Goal: Task Accomplishment & Management: Complete application form

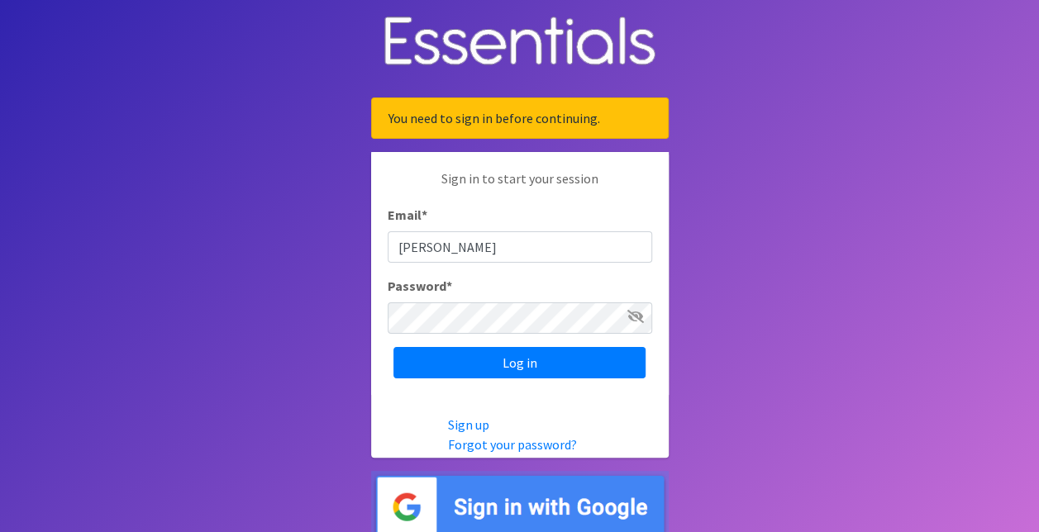
type input "[EMAIL_ADDRESS][DOMAIN_NAME]"
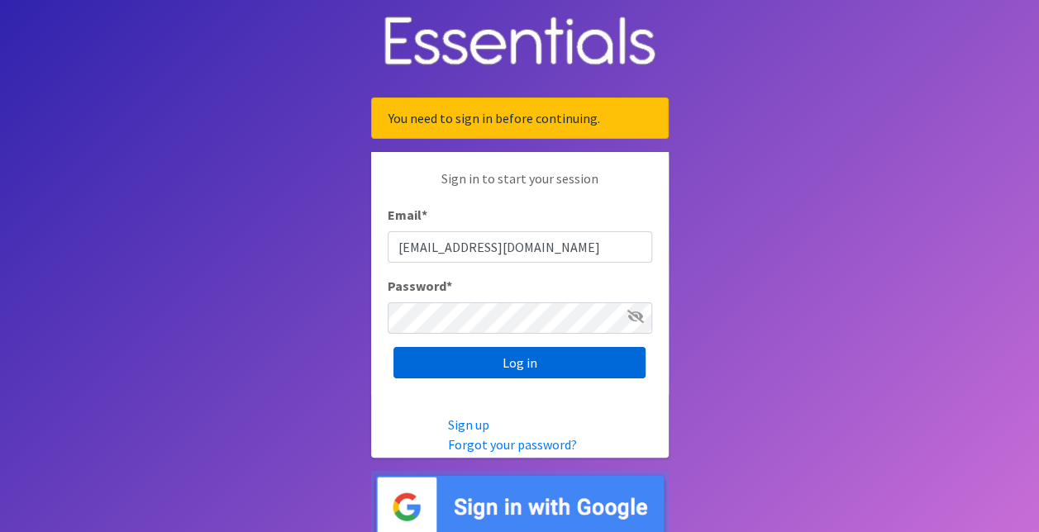
click at [523, 359] on input "Log in" at bounding box center [519, 362] width 252 height 31
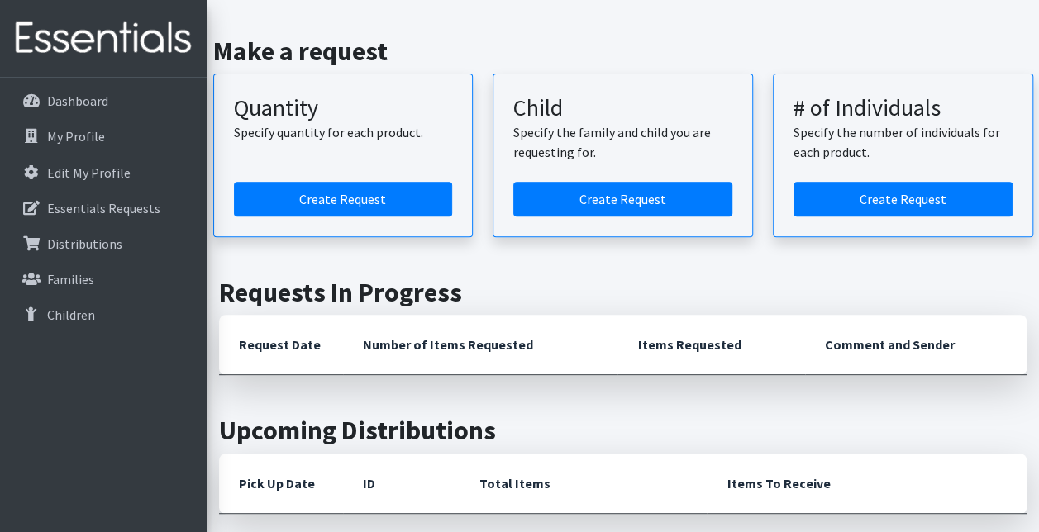
scroll to position [215, 0]
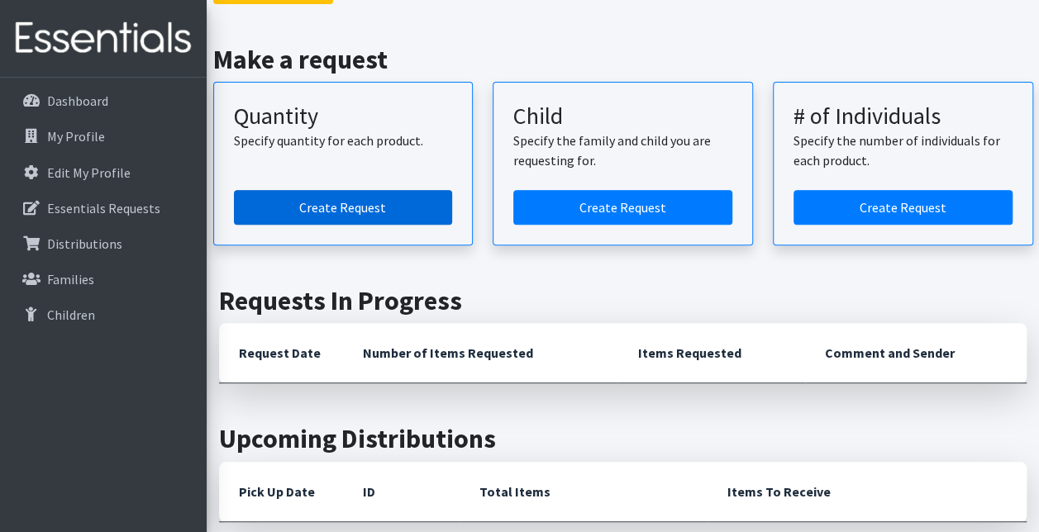
click at [340, 206] on link "Create Request" at bounding box center [343, 207] width 219 height 35
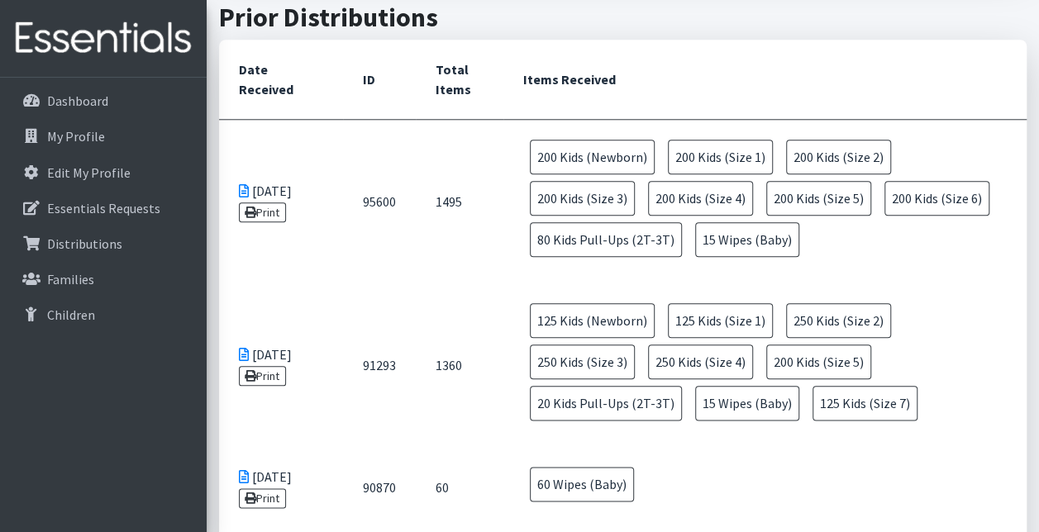
scroll to position [774, 0]
click at [264, 208] on link "Print" at bounding box center [262, 213] width 47 height 20
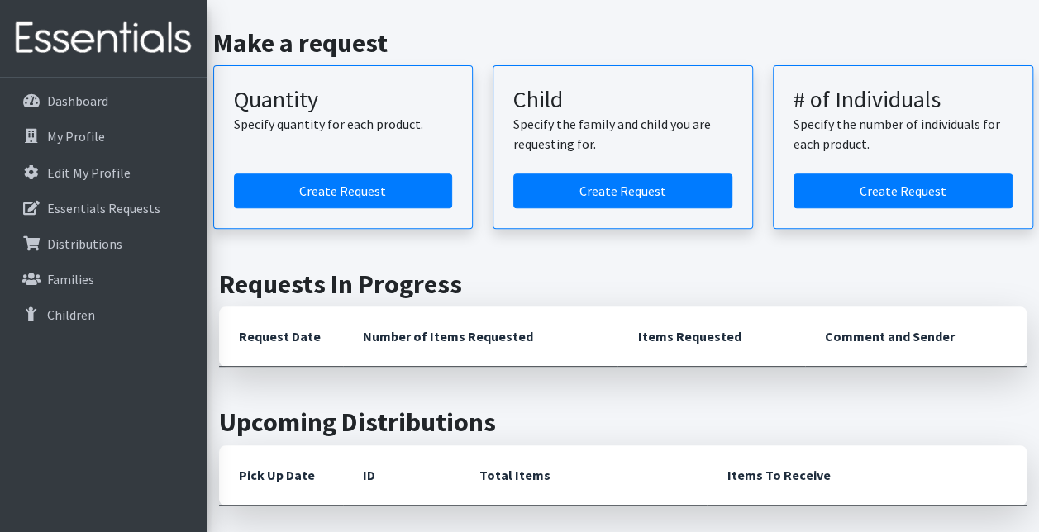
scroll to position [203, 0]
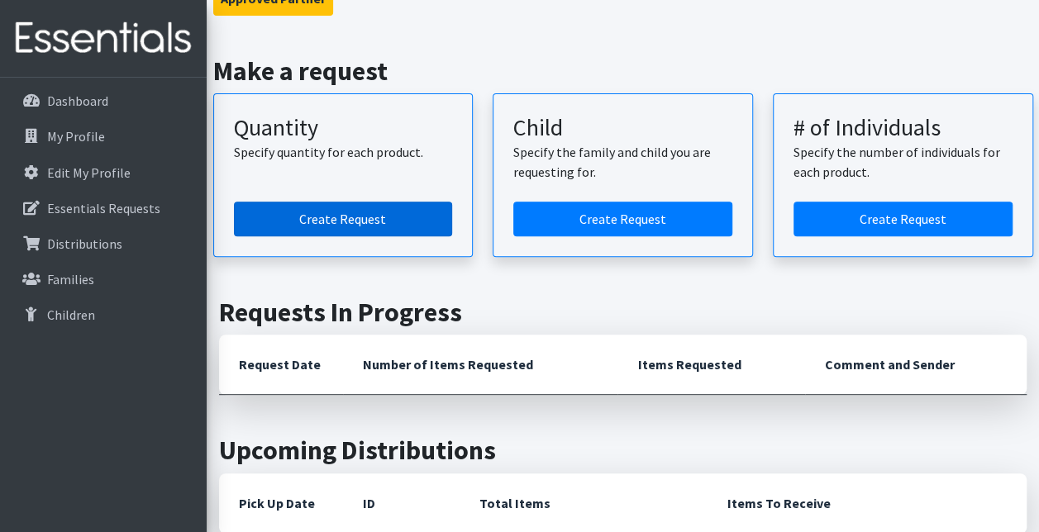
click at [307, 218] on link "Create Request" at bounding box center [343, 219] width 219 height 35
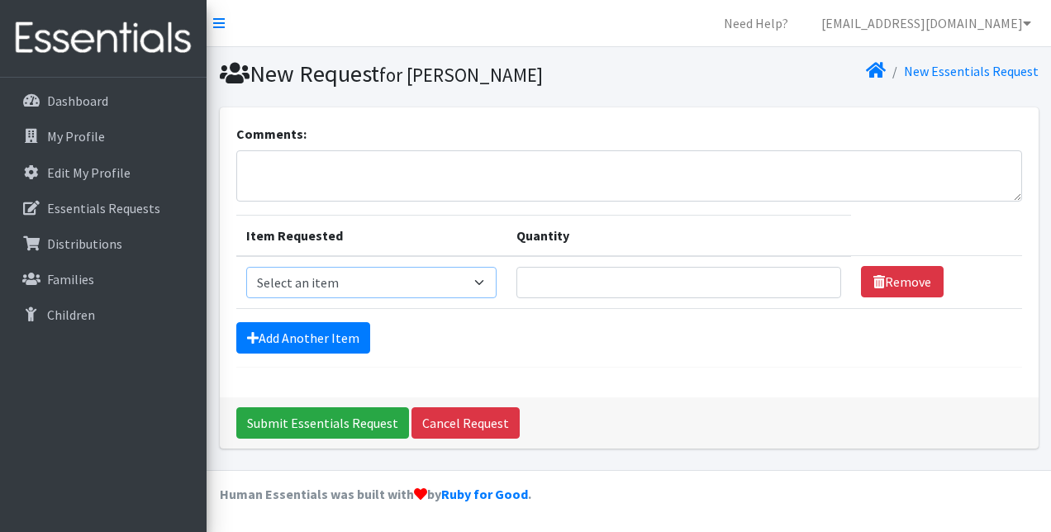
click at [479, 279] on select "Select an item Kids (Newborn) Kids (Size 1) Kids (Size 2) Kids (Size 3) Kids (S…" at bounding box center [371, 282] width 251 height 31
select select "3400"
click at [246, 267] on select "Select an item Kids (Newborn) Kids (Size 1) Kids (Size 2) Kids (Size 3) Kids (S…" at bounding box center [371, 282] width 251 height 31
click at [570, 281] on input "Quantity" at bounding box center [678, 282] width 325 height 31
type input "10"
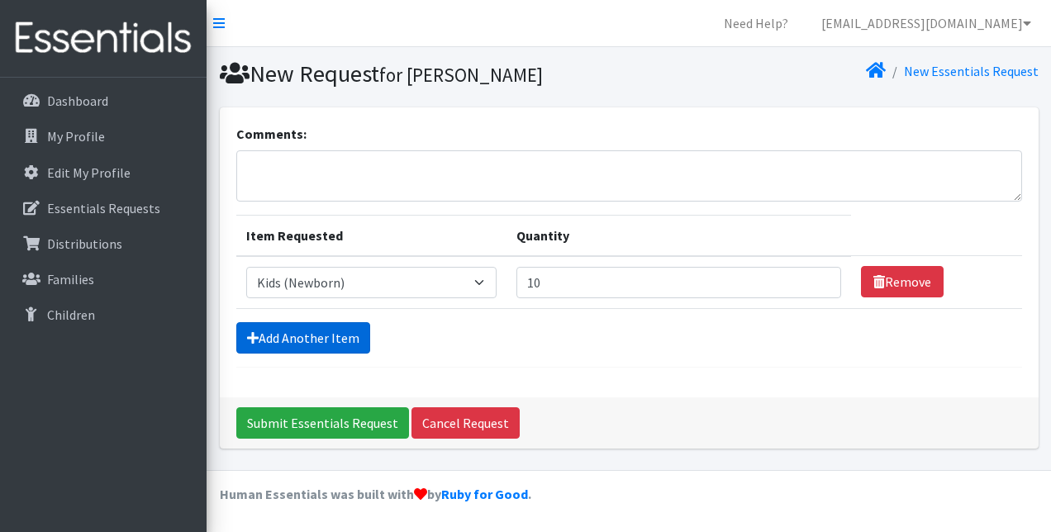
click at [335, 338] on link "Add Another Item" at bounding box center [303, 337] width 134 height 31
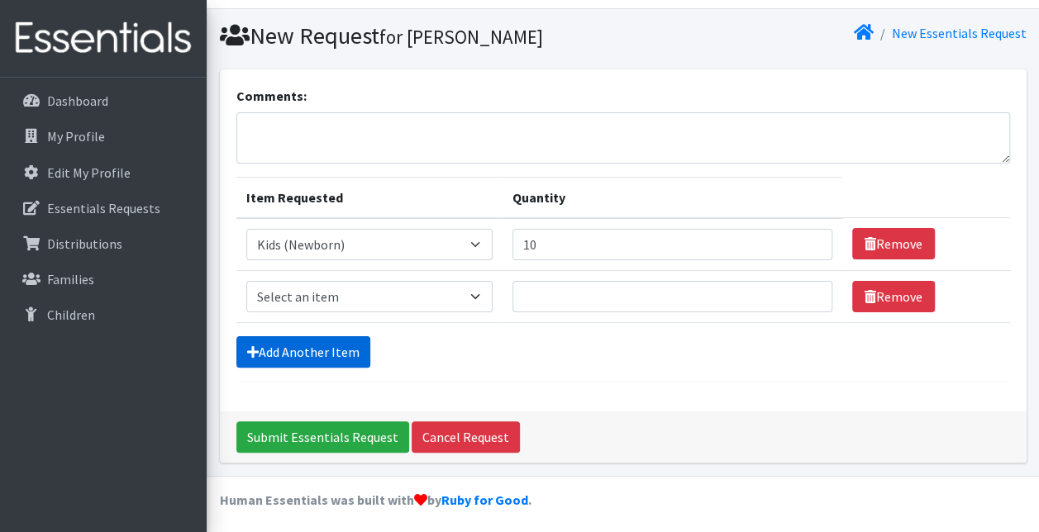
scroll to position [40, 0]
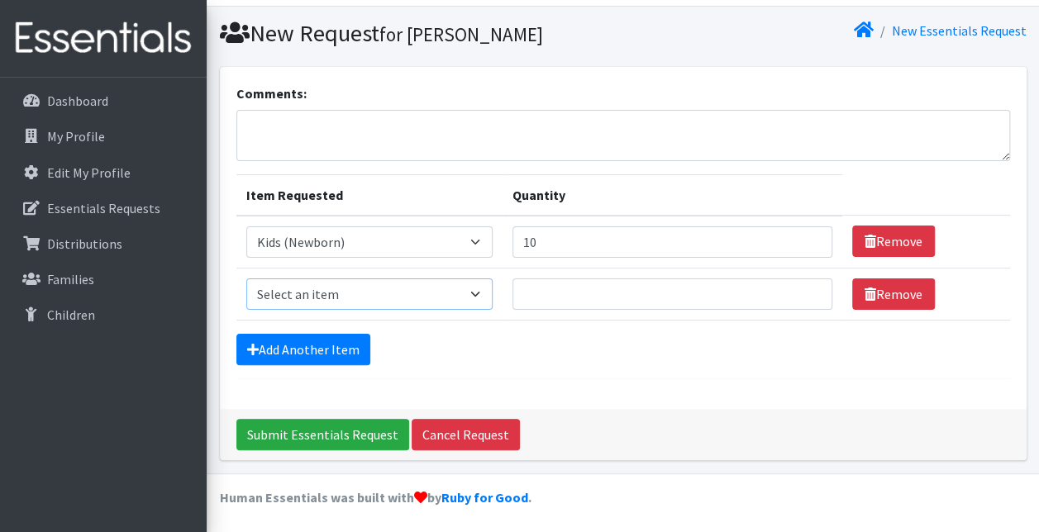
click at [480, 291] on select "Select an item Kids (Newborn) Kids (Size 1) Kids (Size 2) Kids (Size 3) Kids (S…" at bounding box center [369, 293] width 246 height 31
select select "3401"
click at [246, 278] on select "Select an item Kids (Newborn) Kids (Size 1) Kids (Size 2) Kids (Size 3) Kids (S…" at bounding box center [369, 293] width 246 height 31
click at [577, 297] on input "Quantity" at bounding box center [672, 293] width 320 height 31
type input "10"
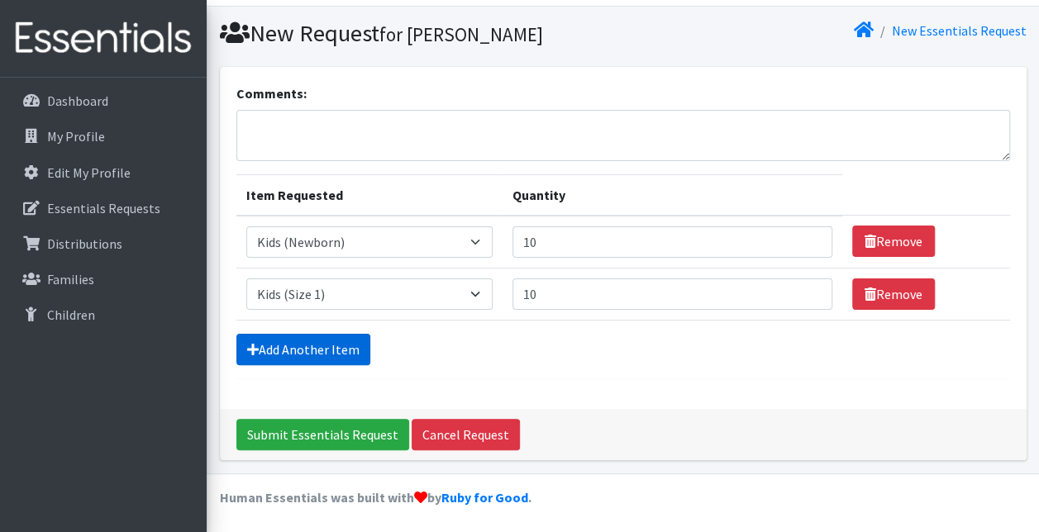
click at [332, 339] on link "Add Another Item" at bounding box center [303, 349] width 134 height 31
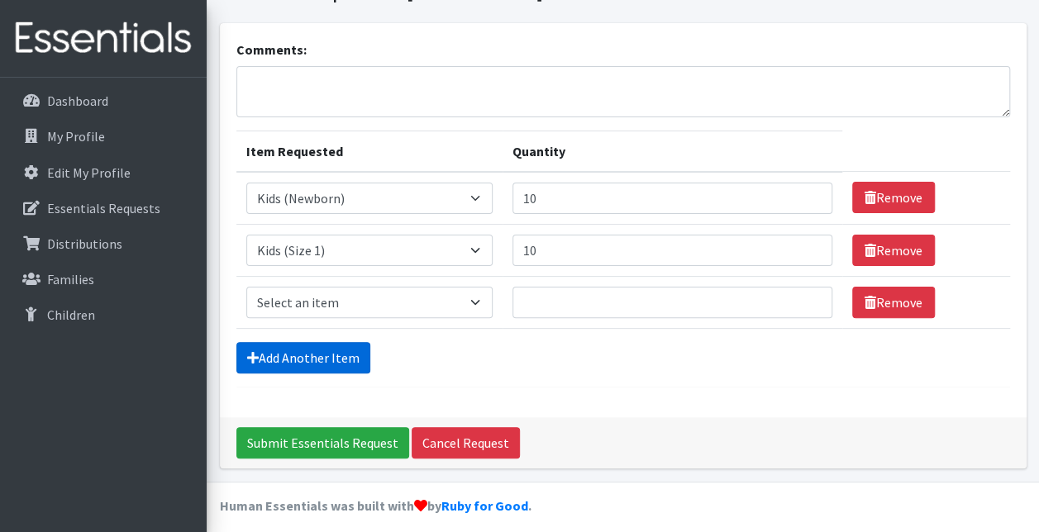
scroll to position [93, 0]
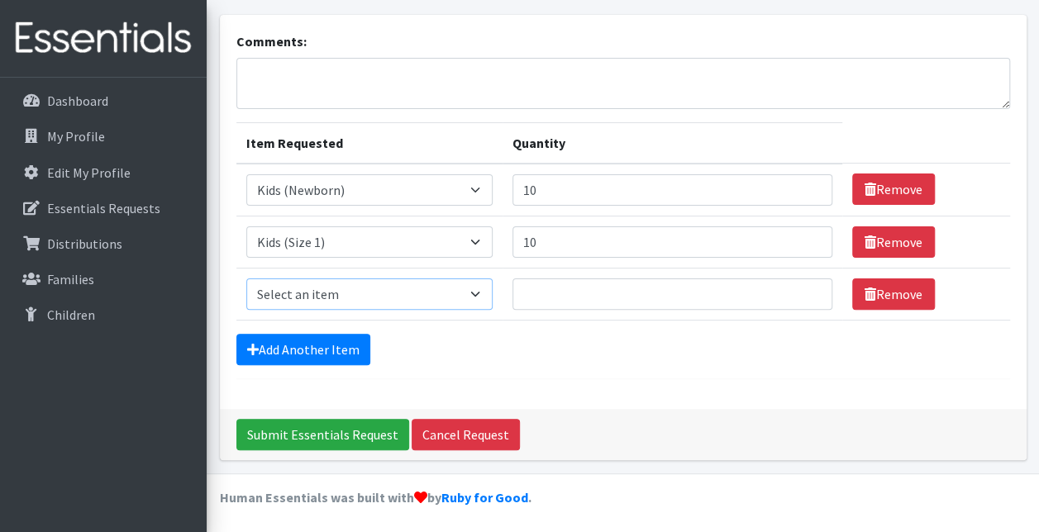
click at [478, 293] on select "Select an item Kids (Newborn) Kids (Size 1) Kids (Size 2) Kids (Size 3) Kids (S…" at bounding box center [369, 293] width 246 height 31
select select "3418"
click at [246, 278] on select "Select an item Kids (Newborn) Kids (Size 1) Kids (Size 2) Kids (Size 3) Kids (S…" at bounding box center [369, 293] width 246 height 31
click at [545, 286] on input "Quantity" at bounding box center [672, 293] width 320 height 31
type input "10"
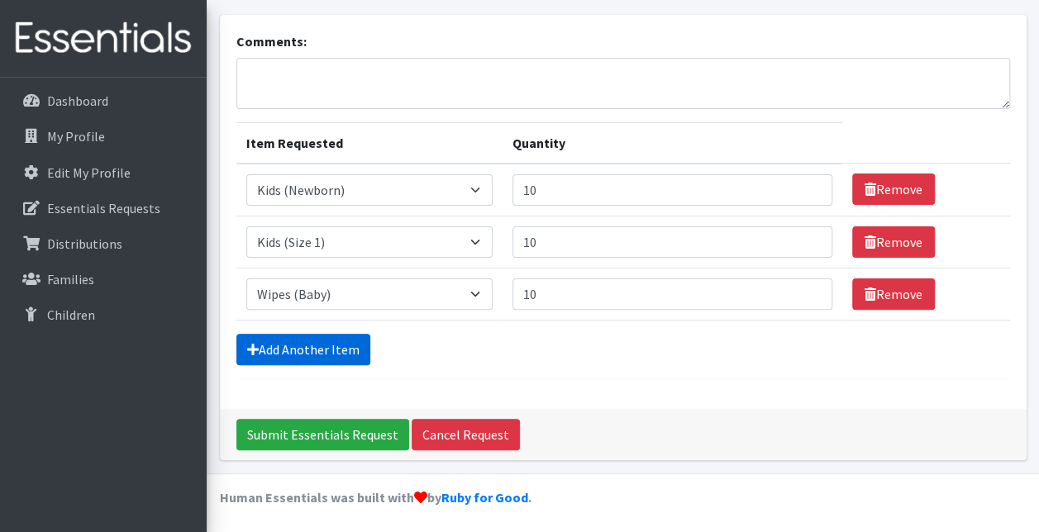
click at [327, 346] on link "Add Another Item" at bounding box center [303, 349] width 134 height 31
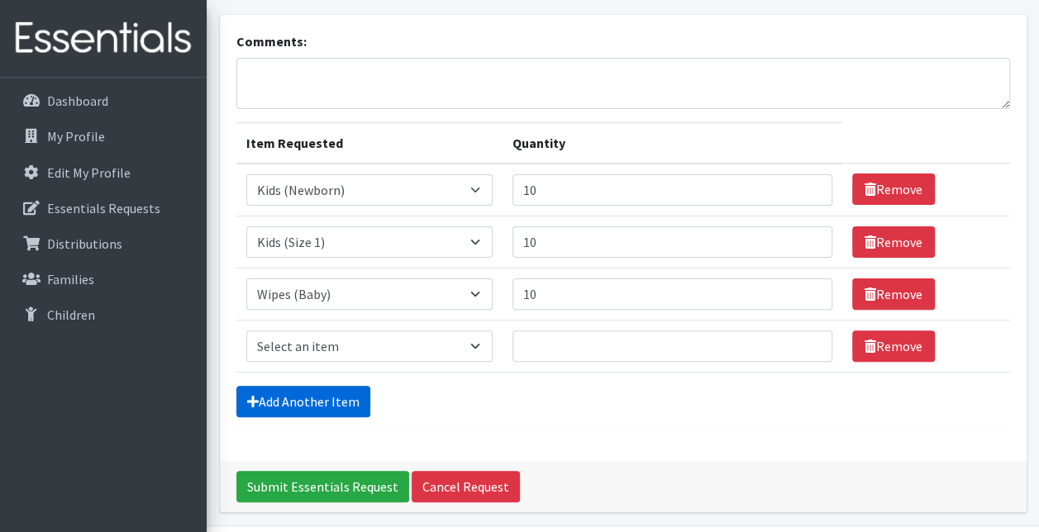
scroll to position [144, 0]
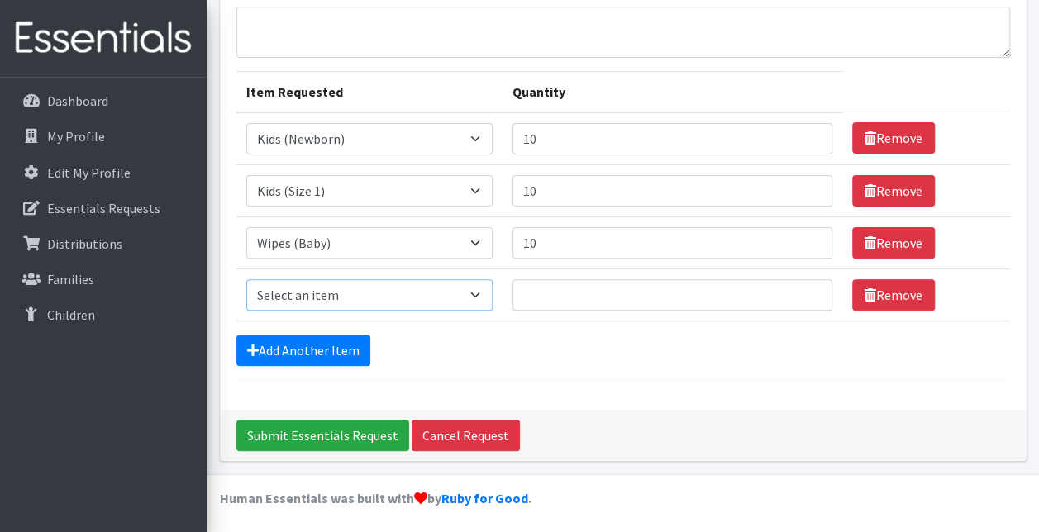
click at [476, 291] on select "Select an item Kids (Newborn) Kids (Size 1) Kids (Size 2) Kids (Size 3) Kids (S…" at bounding box center [369, 294] width 246 height 31
click at [658, 357] on div "Add Another Item" at bounding box center [622, 350] width 773 height 31
click at [897, 294] on link "Remove" at bounding box center [893, 294] width 83 height 31
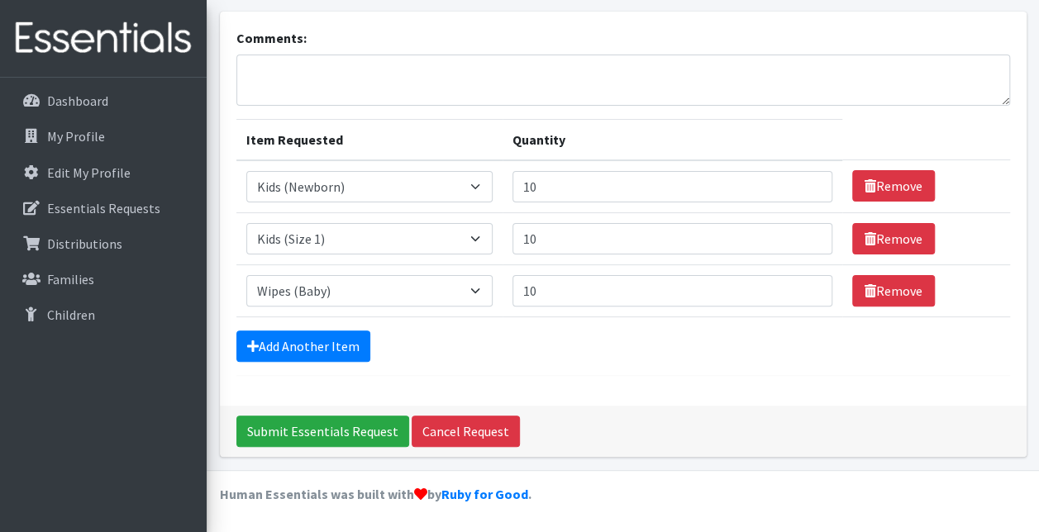
scroll to position [93, 0]
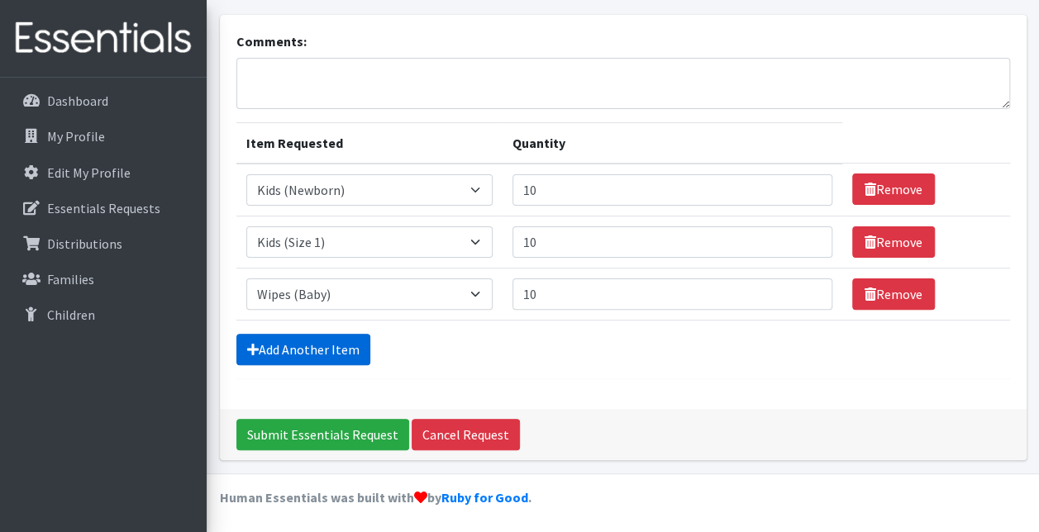
click at [316, 347] on link "Add Another Item" at bounding box center [303, 349] width 134 height 31
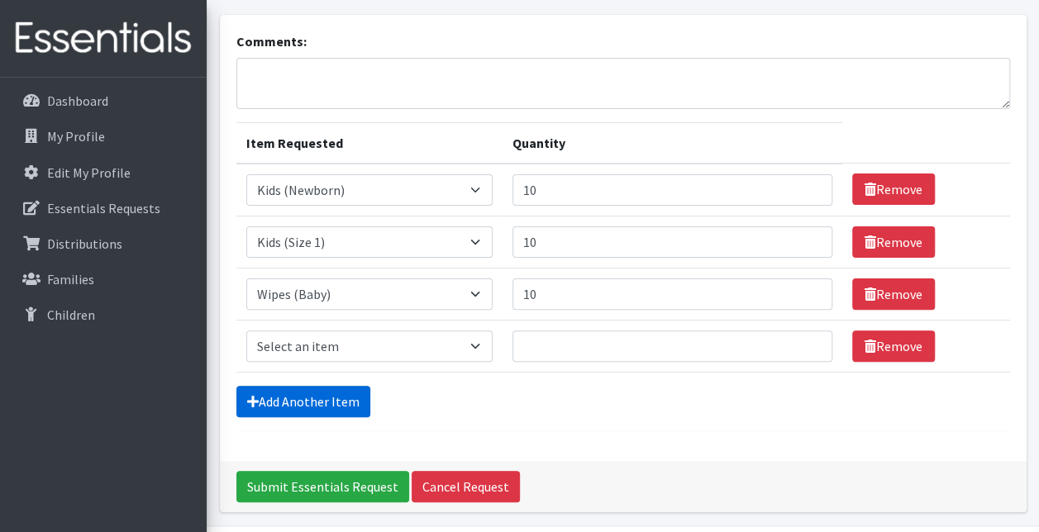
scroll to position [144, 0]
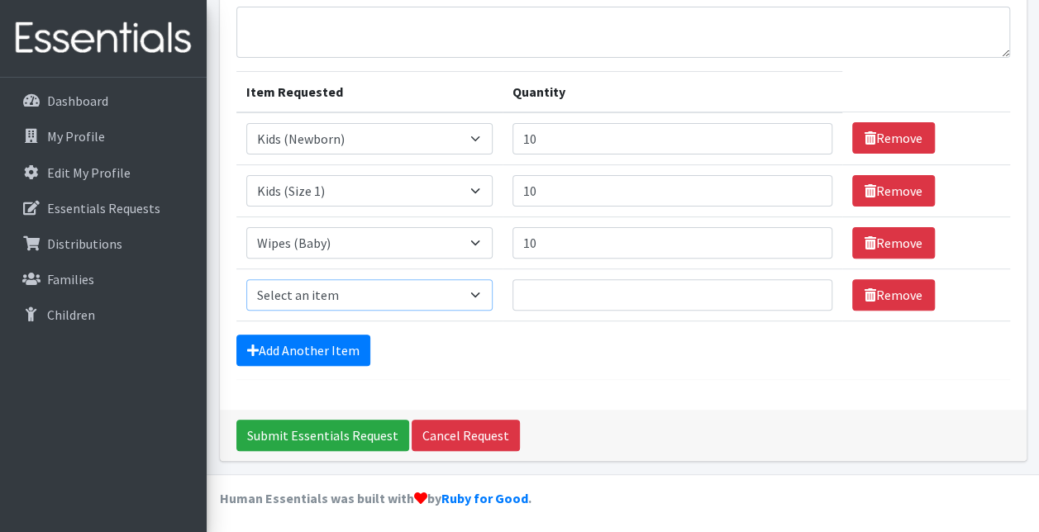
click at [474, 293] on select "Select an item Kids (Newborn) Kids (Size 1) Kids (Size 2) Kids (Size 3) Kids (S…" at bounding box center [369, 294] width 246 height 31
select select "3420"
click at [246, 279] on select "Select an item Kids (Newborn) Kids (Size 1) Kids (Size 2) Kids (Size 3) Kids (S…" at bounding box center [369, 294] width 246 height 31
click at [564, 296] on input "Quantity" at bounding box center [672, 294] width 320 height 31
type input "4"
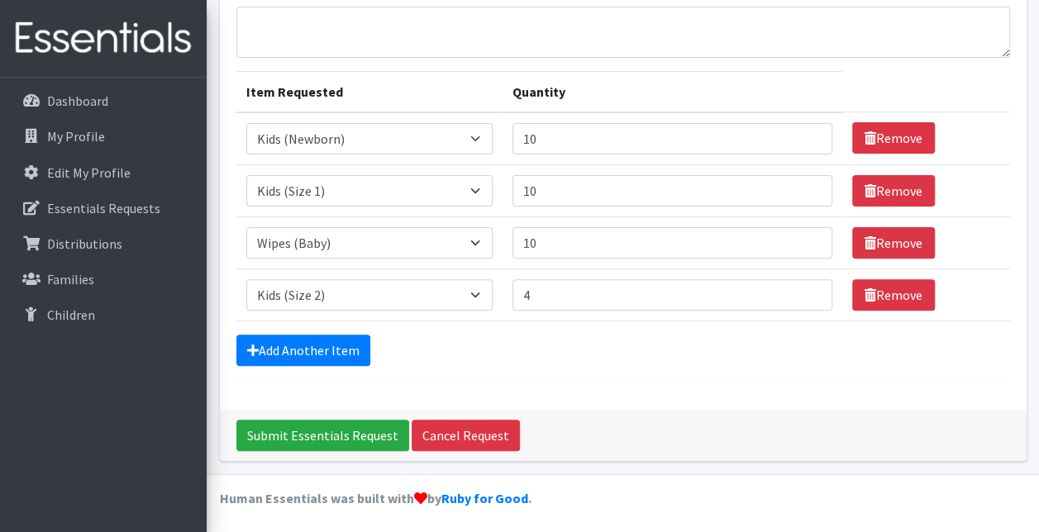
click at [554, 340] on div "Add Another Item" at bounding box center [622, 350] width 773 height 31
click at [321, 433] on input "Submit Essentials Request" at bounding box center [322, 435] width 173 height 31
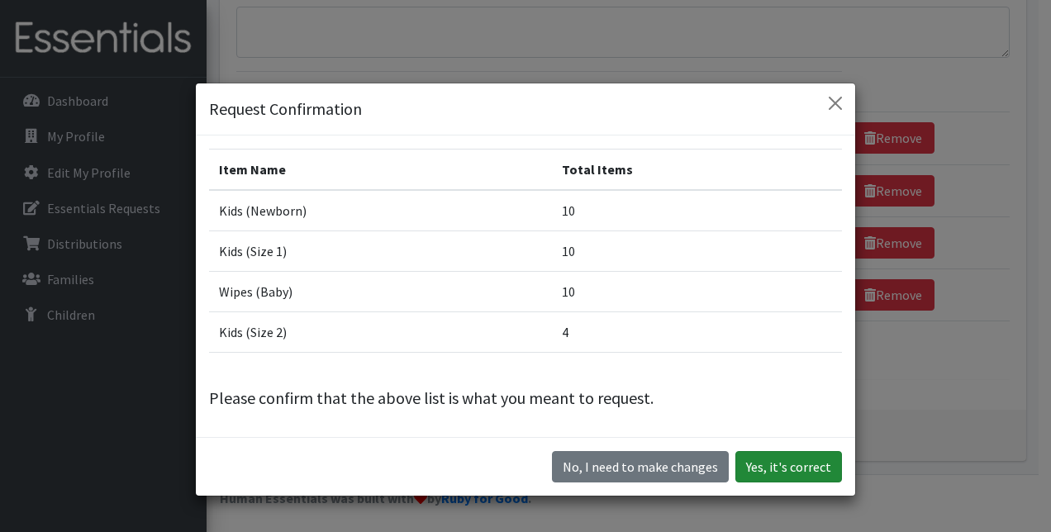
click at [782, 466] on button "Yes, it's correct" at bounding box center [788, 466] width 107 height 31
